Goal: Navigation & Orientation: Find specific page/section

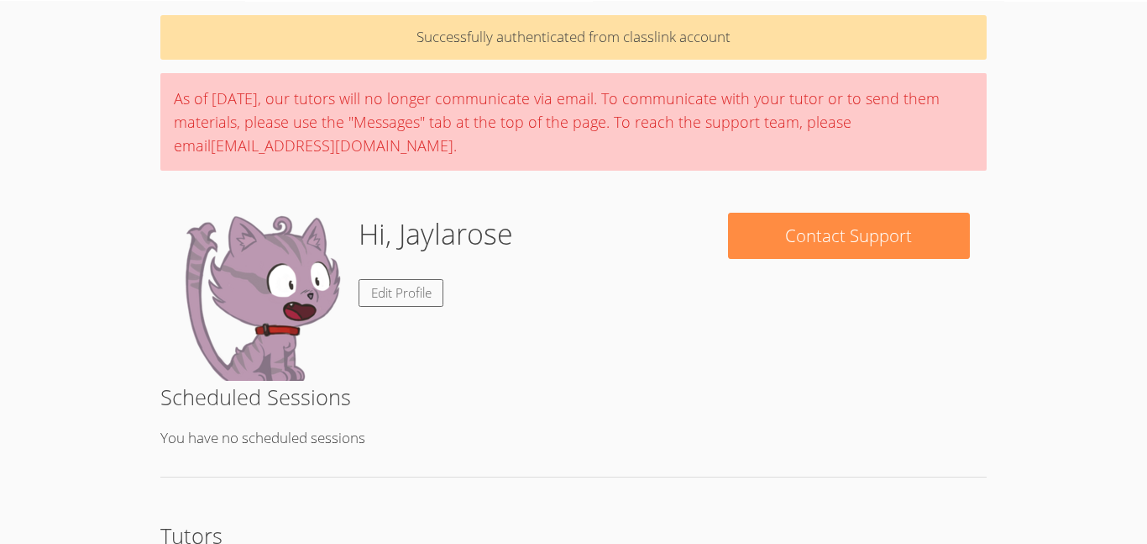
scroll to position [57, 0]
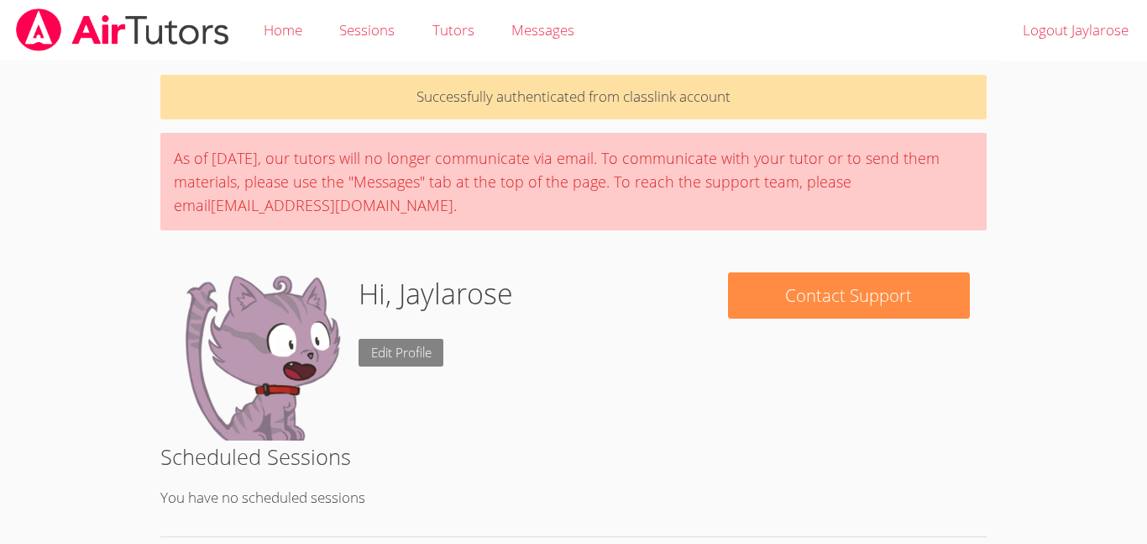
click at [400, 352] on link "Edit Profile" at bounding box center [402, 353] width 86 height 28
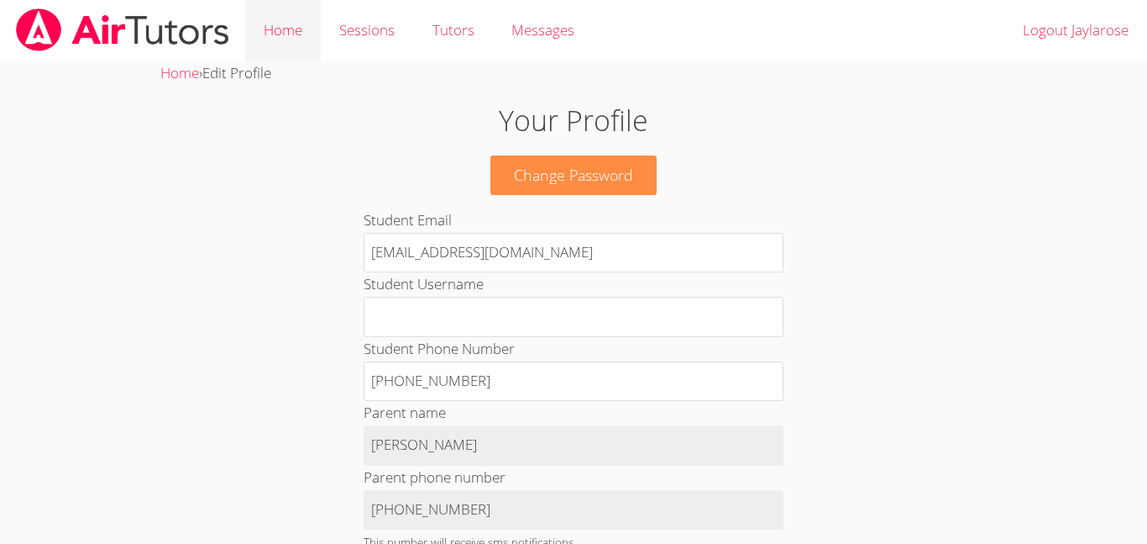
click at [270, 34] on link "Home" at bounding box center [283, 30] width 76 height 61
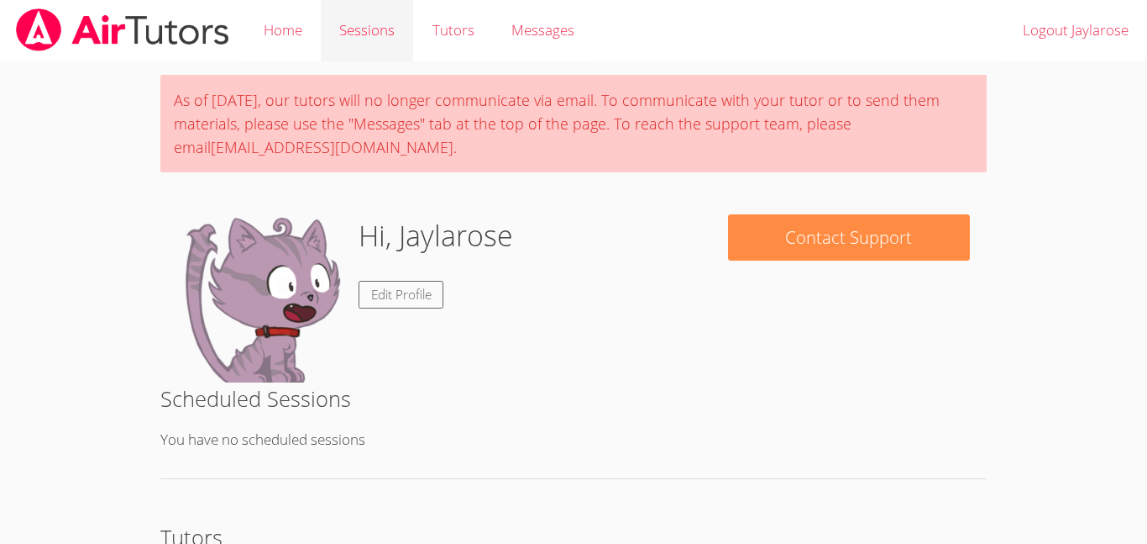
click at [354, 36] on link "Sessions" at bounding box center [367, 30] width 92 height 61
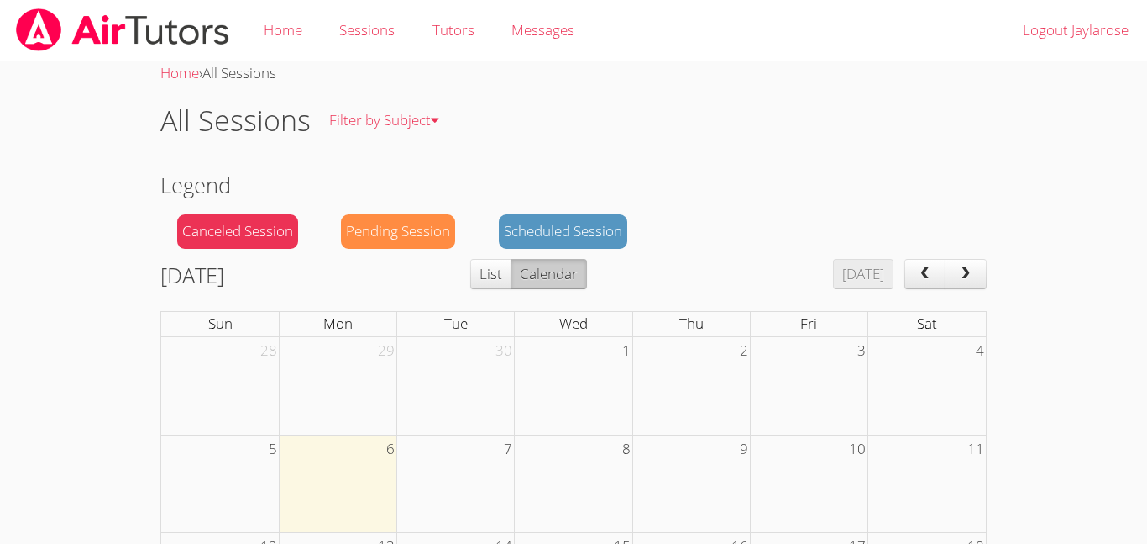
click at [571, 269] on button "Calendar" at bounding box center [549, 274] width 76 height 30
click at [350, 23] on link "Sessions" at bounding box center [367, 30] width 92 height 61
click at [181, 31] on img at bounding box center [122, 29] width 217 height 43
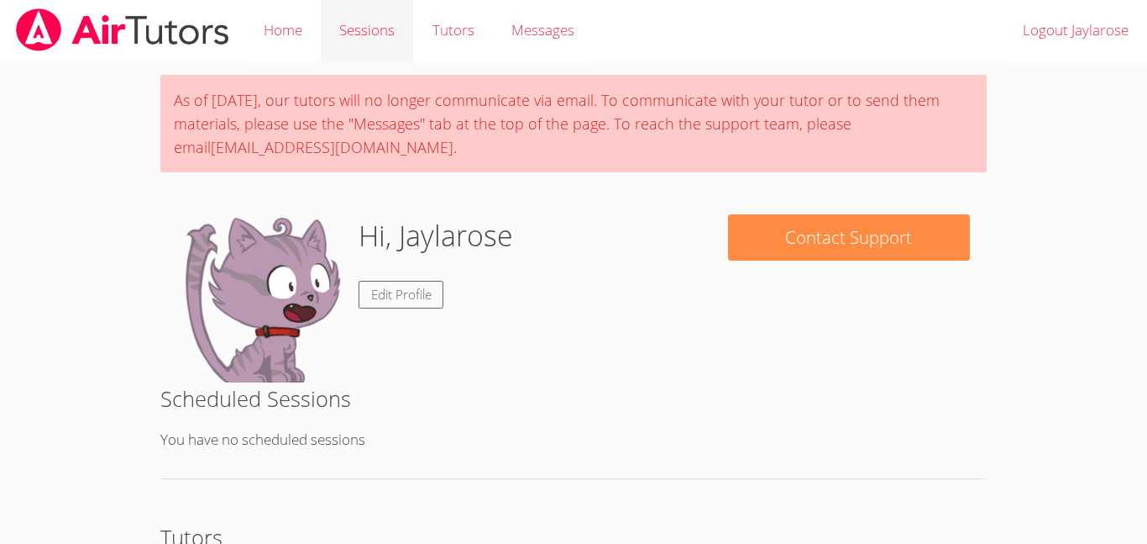
click at [396, 35] on link "Sessions" at bounding box center [367, 30] width 92 height 61
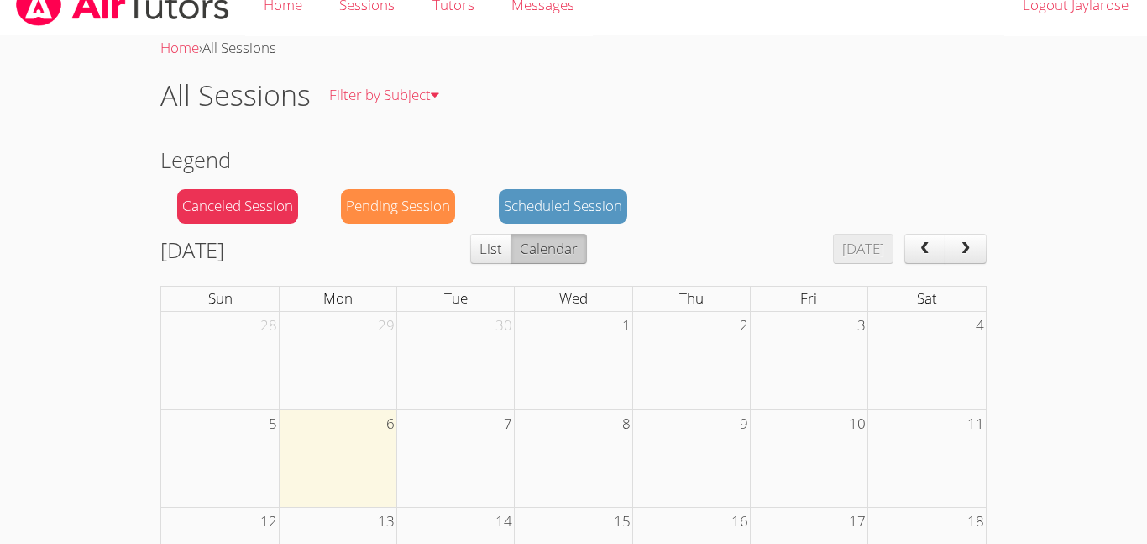
scroll to position [26, 0]
click at [512, 258] on button "List" at bounding box center [490, 248] width 41 height 30
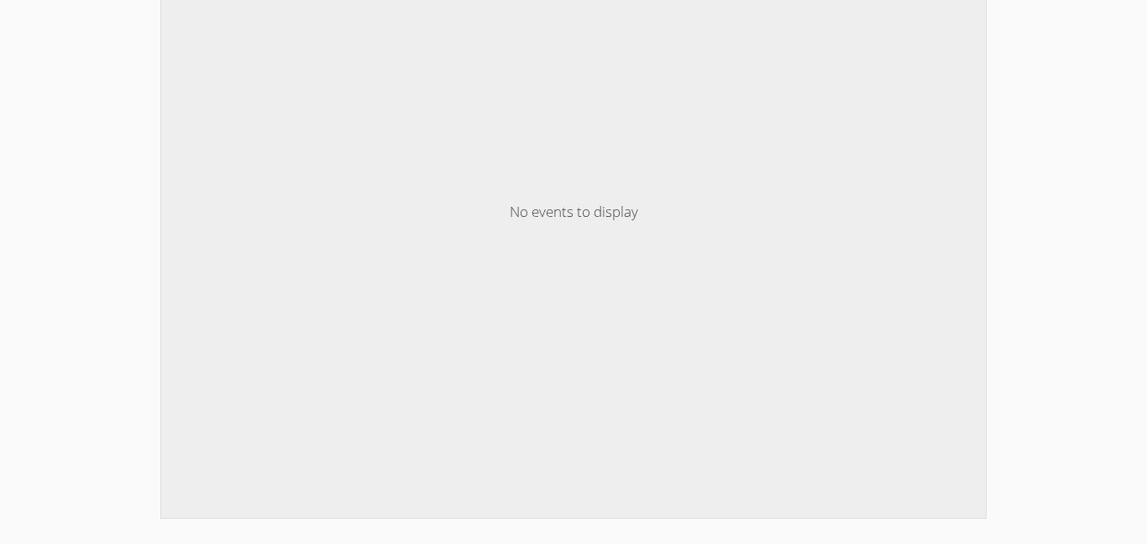
scroll to position [0, 0]
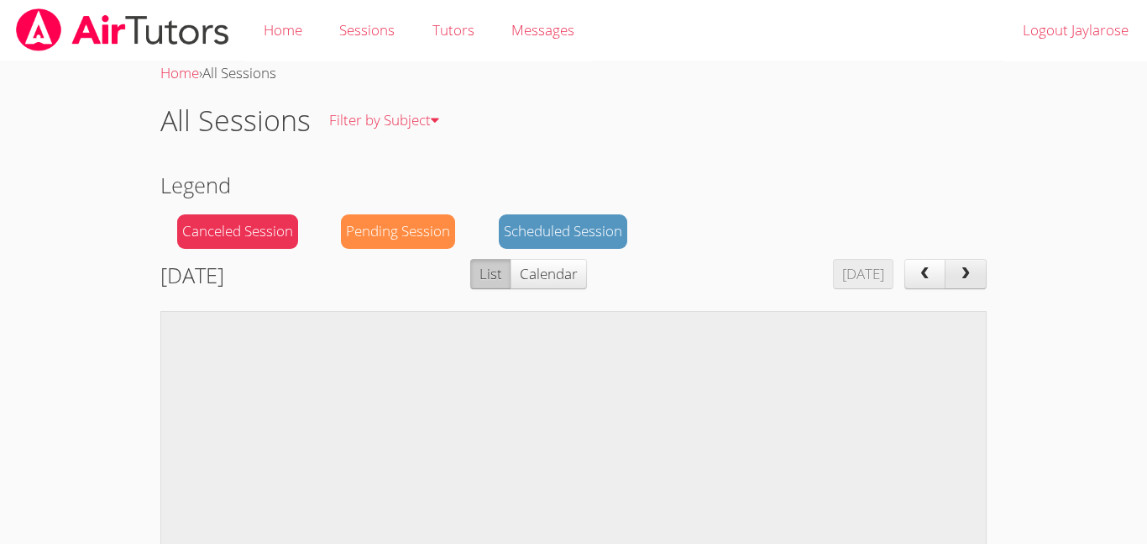
click at [974, 274] on button "next" at bounding box center [966, 274] width 42 height 30
click at [943, 275] on button "prev" at bounding box center [926, 274] width 42 height 30
click at [447, 22] on link "Tutors" at bounding box center [452, 30] width 79 height 61
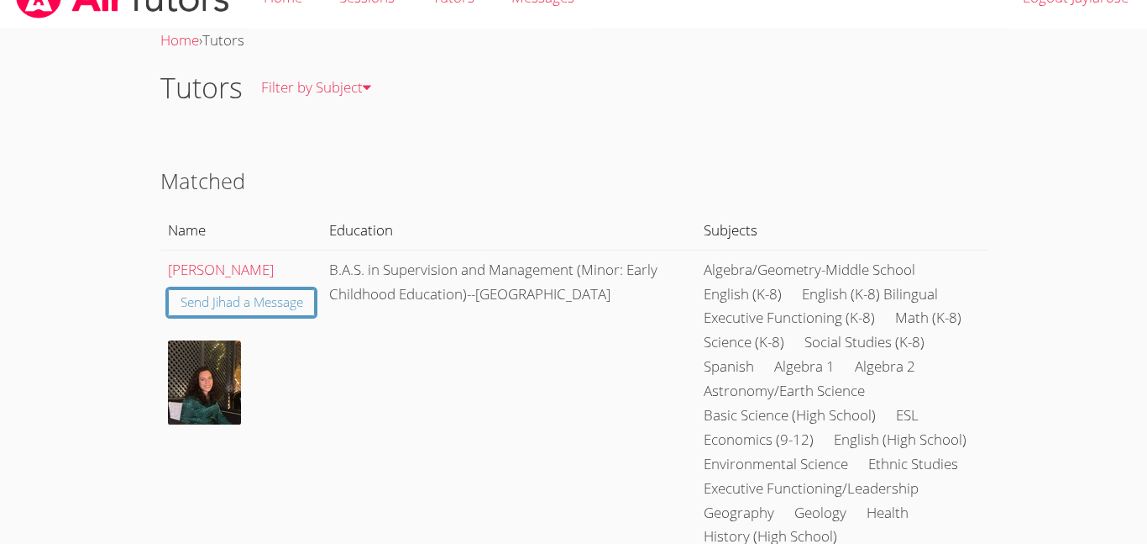
scroll to position [10, 0]
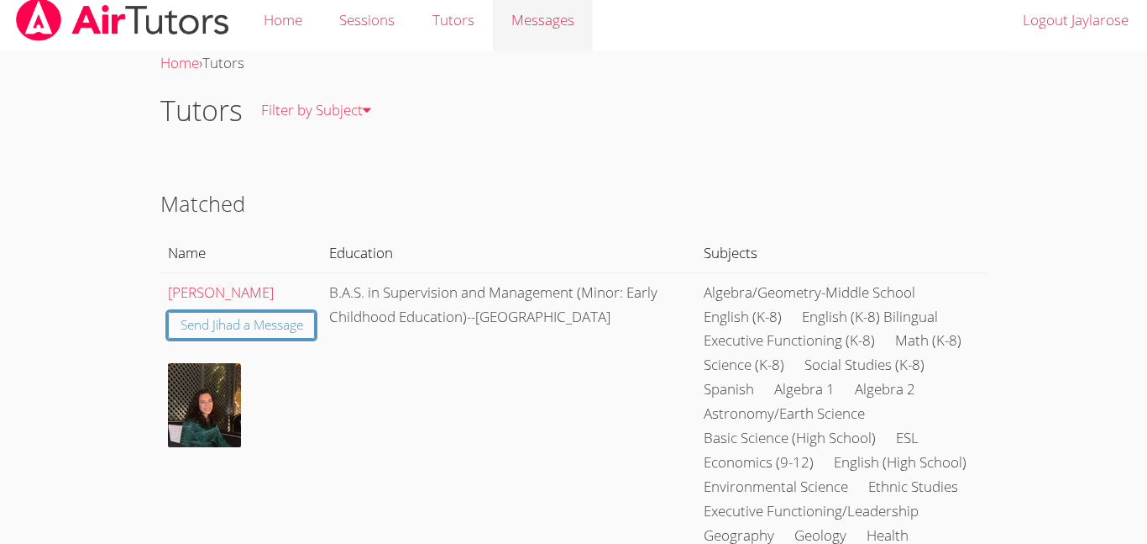
click at [552, 6] on link "Messages" at bounding box center [543, 20] width 100 height 61
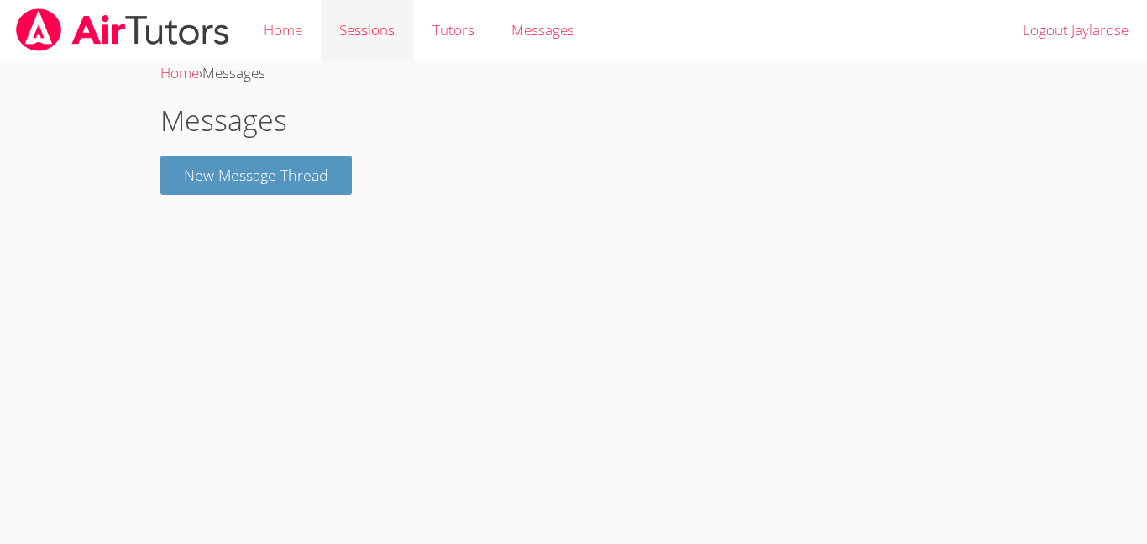
click at [346, 15] on link "Sessions" at bounding box center [367, 30] width 92 height 61
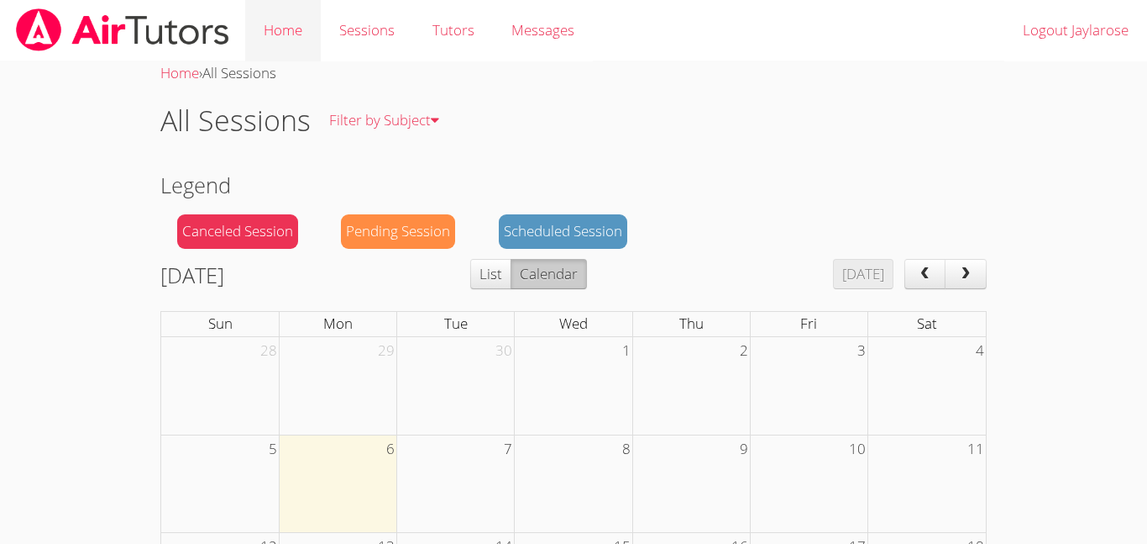
click at [299, 21] on link "Home" at bounding box center [283, 30] width 76 height 61
